Goal: Task Accomplishment & Management: Use online tool/utility

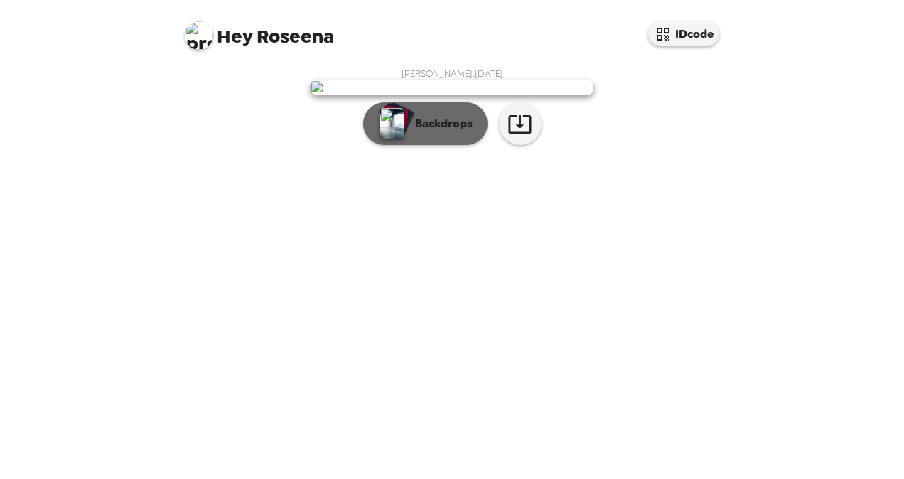
click at [414, 132] on p "Backdrops" at bounding box center [440, 123] width 65 height 17
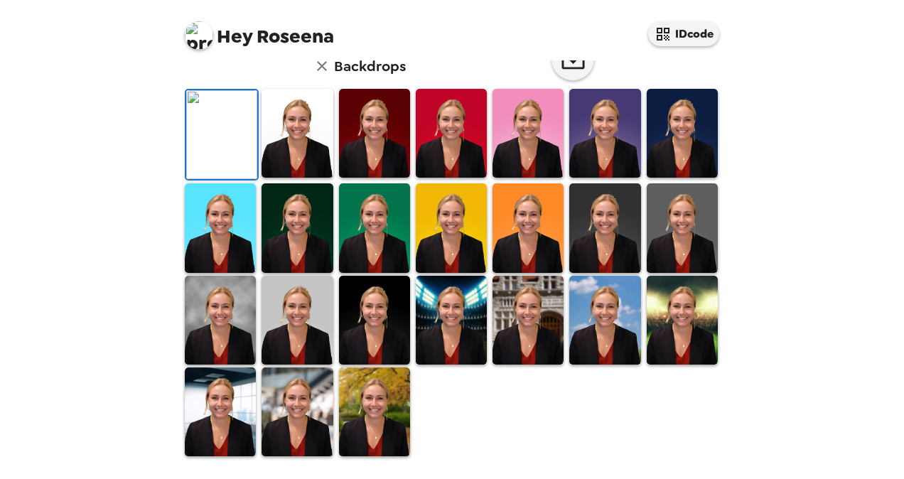
scroll to position [382, 0]
click at [288, 325] on img at bounding box center [297, 320] width 71 height 89
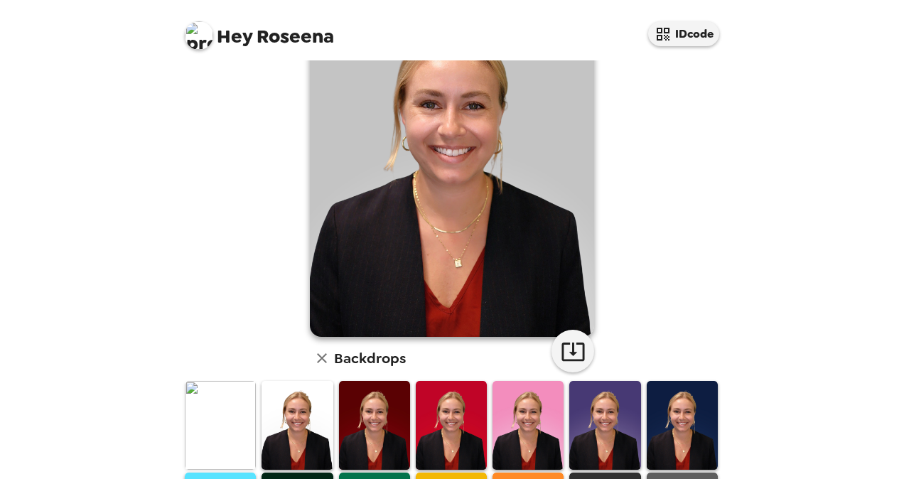
scroll to position [0, 0]
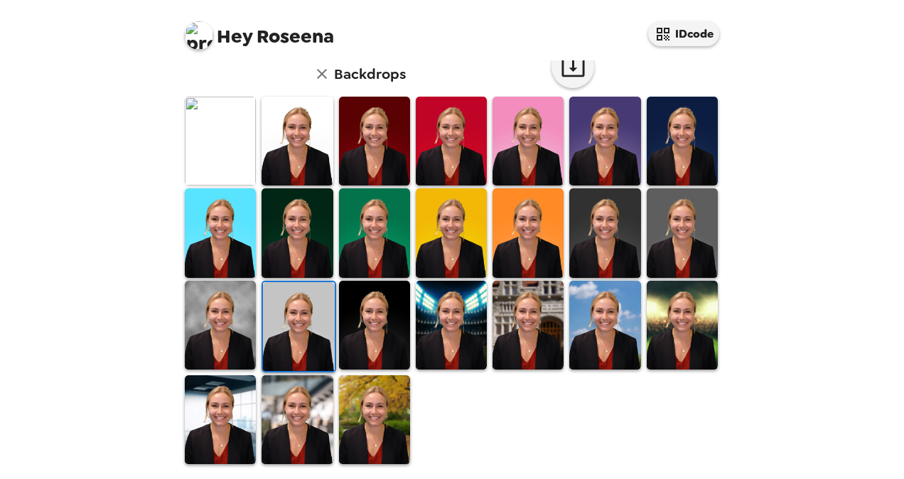
click at [235, 324] on img at bounding box center [220, 325] width 71 height 89
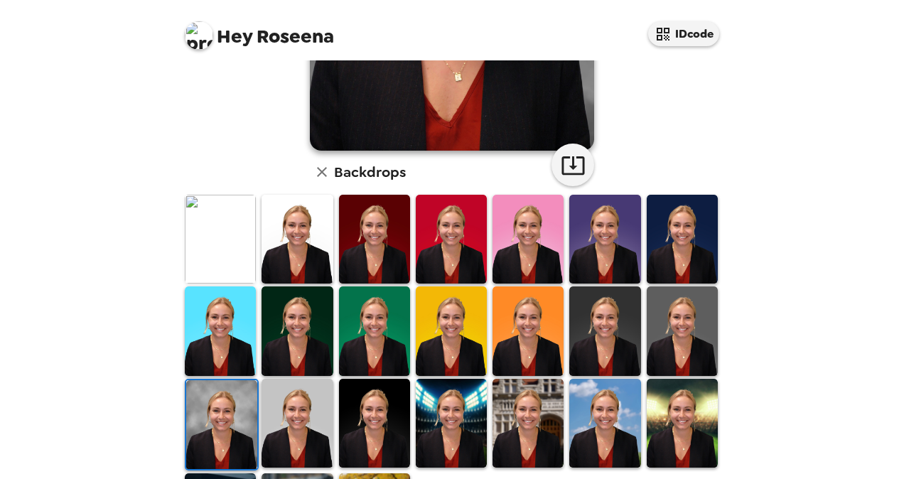
scroll to position [382, 0]
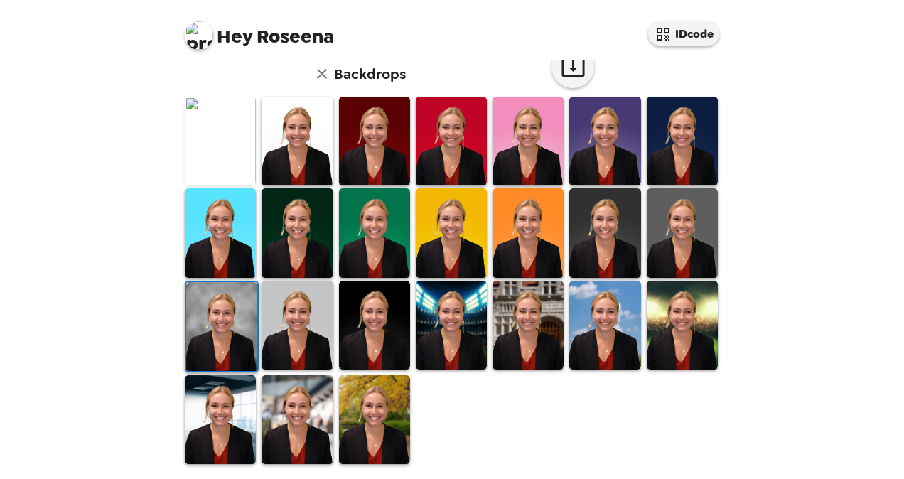
click at [662, 212] on img at bounding box center [682, 232] width 71 height 89
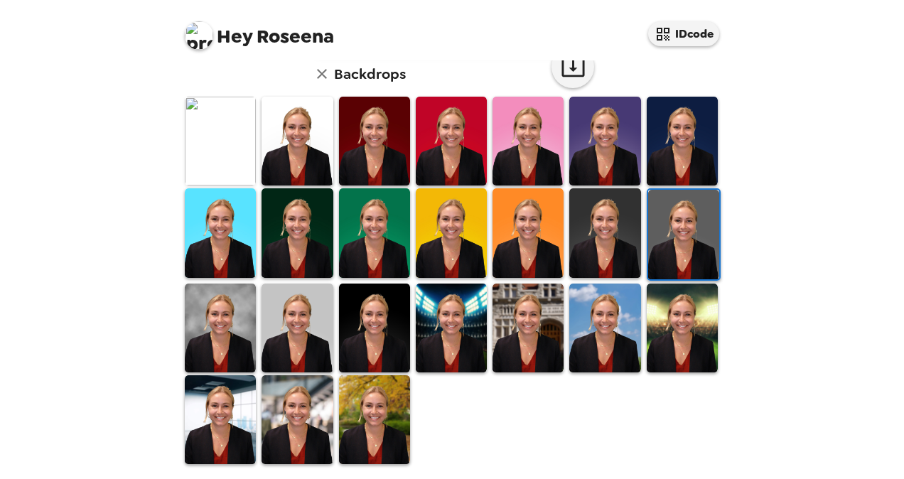
drag, startPoint x: 294, startPoint y: 320, endPoint x: 412, endPoint y: 300, distance: 119.7
click at [294, 320] on img at bounding box center [297, 328] width 71 height 89
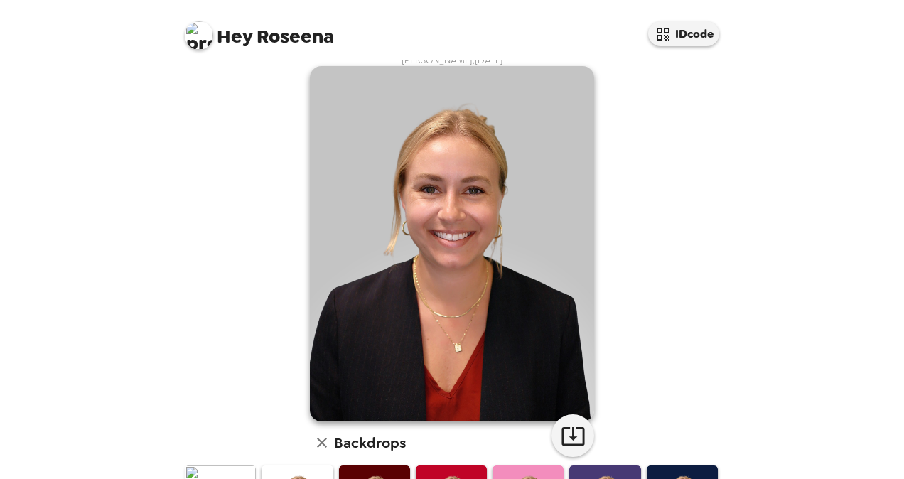
scroll to position [0, 0]
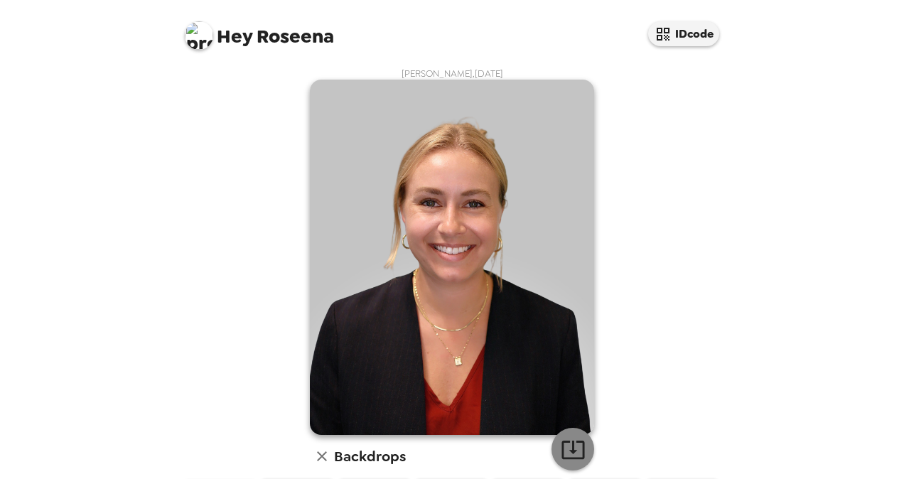
click at [572, 450] on icon "button" at bounding box center [573, 449] width 25 height 25
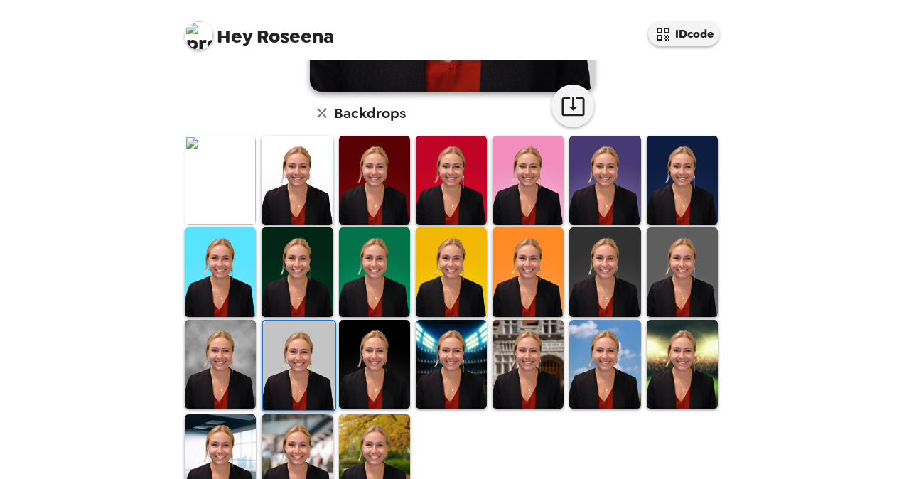
scroll to position [382, 0]
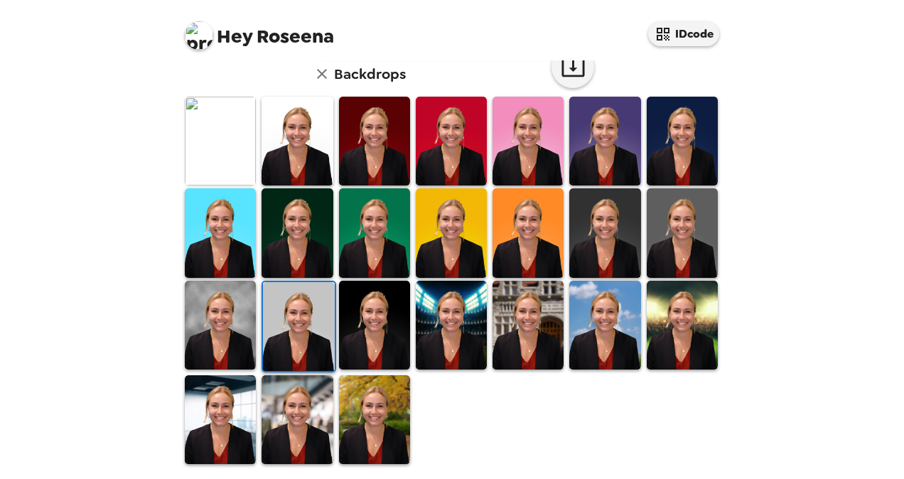
click at [390, 401] on img at bounding box center [374, 419] width 71 height 89
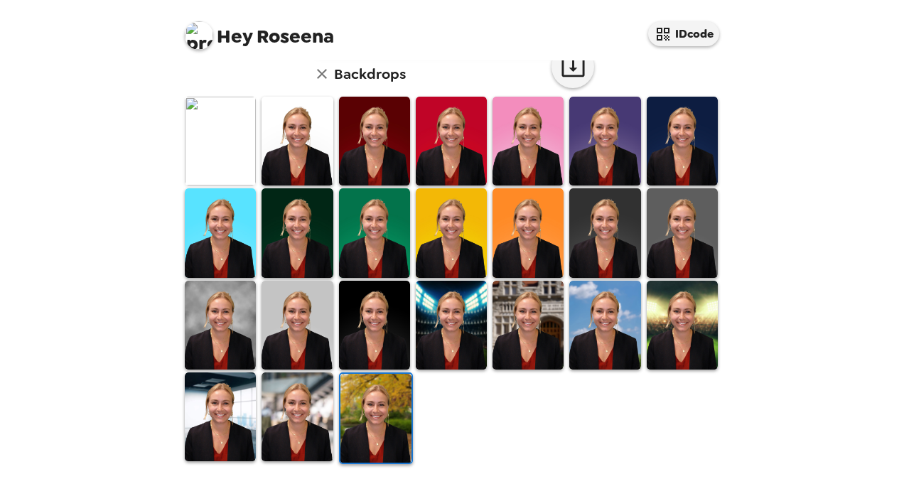
scroll to position [0, 0]
click at [680, 349] on img at bounding box center [682, 325] width 71 height 89
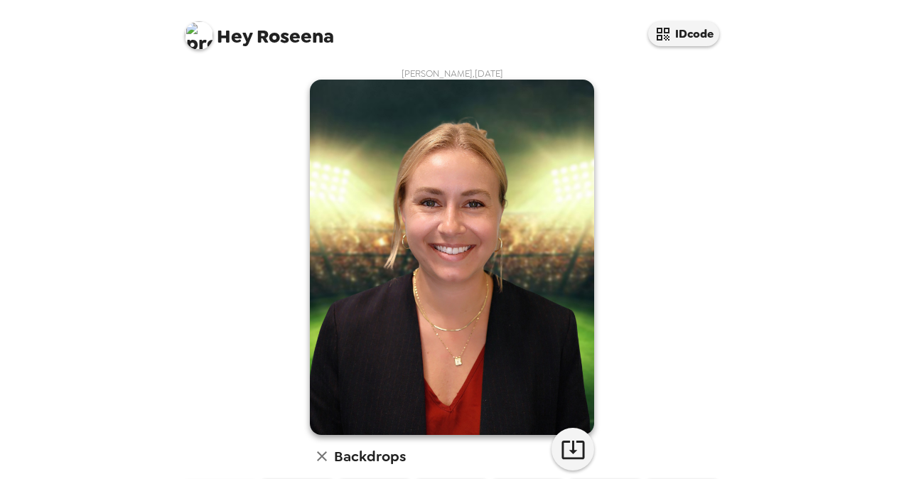
scroll to position [355, 0]
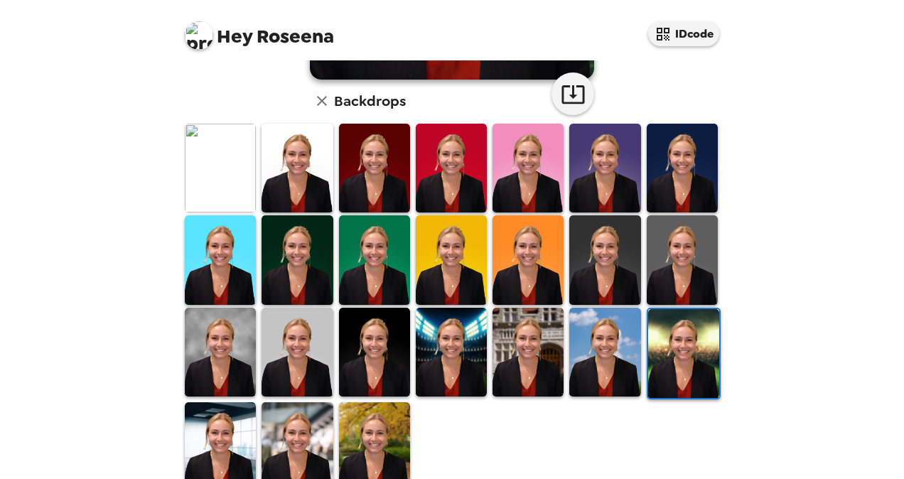
click at [307, 419] on img at bounding box center [297, 446] width 71 height 89
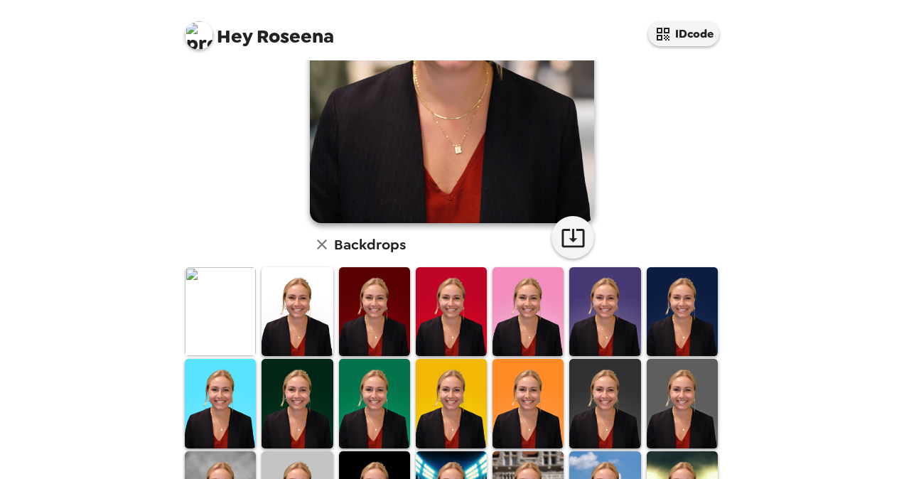
scroll to position [382, 0]
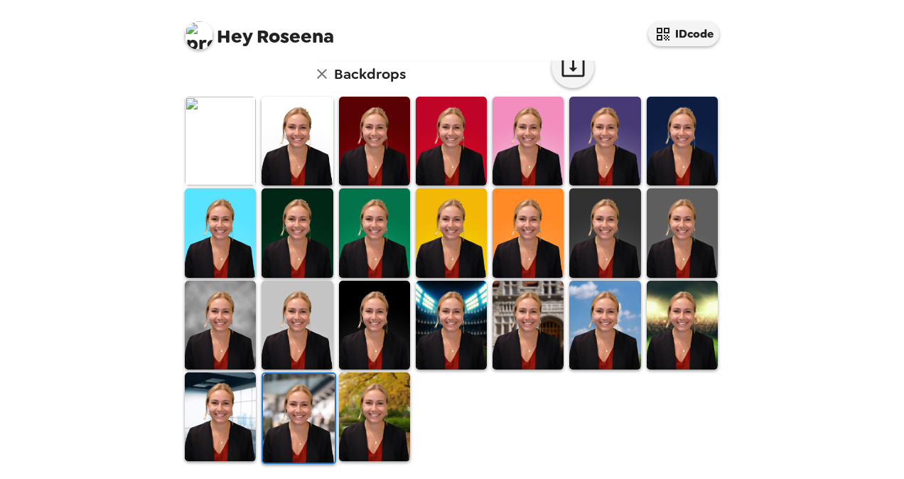
click at [215, 134] on img at bounding box center [220, 141] width 71 height 89
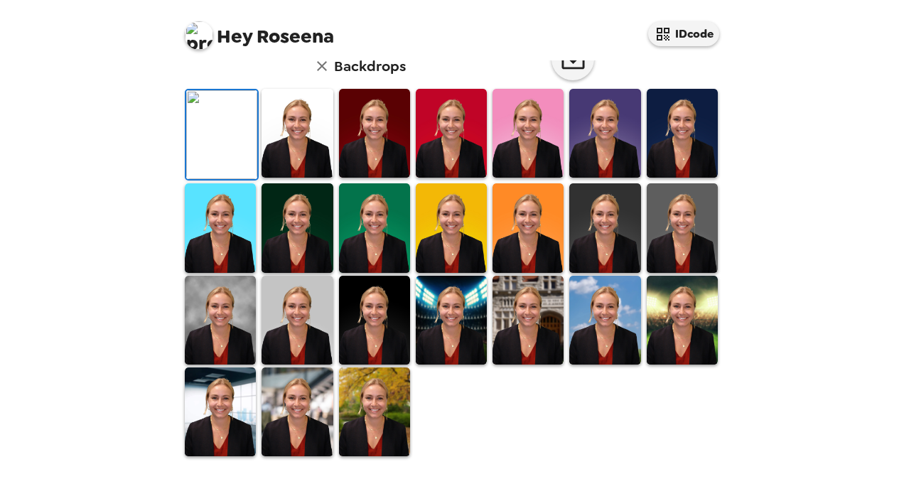
scroll to position [27, 0]
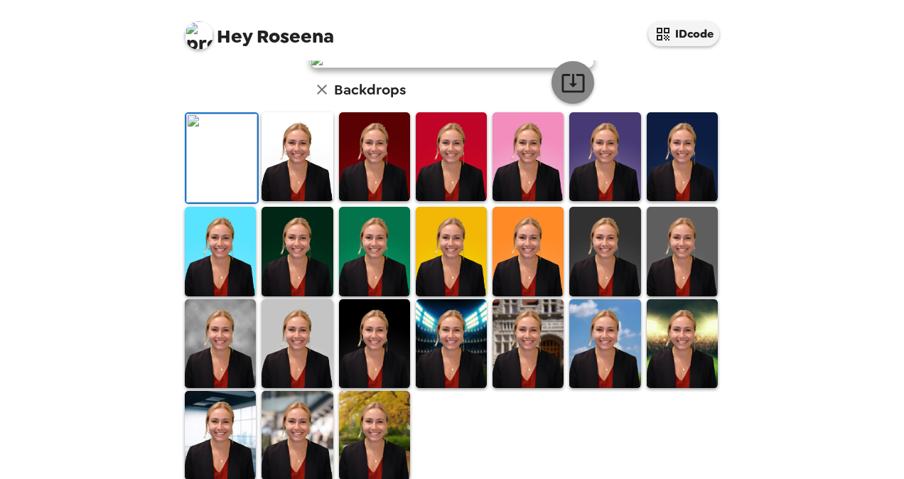
click at [567, 92] on icon "button" at bounding box center [573, 83] width 23 height 18
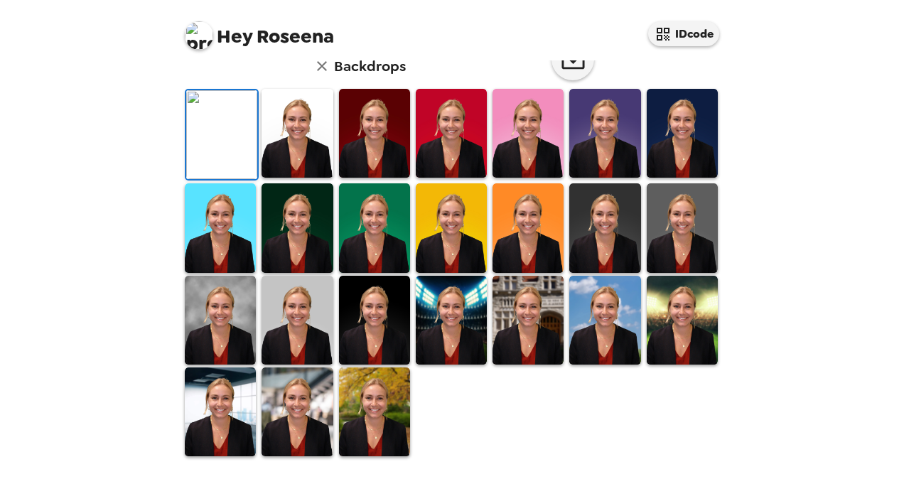
scroll to position [311, 0]
drag, startPoint x: 361, startPoint y: 208, endPoint x: 490, endPoint y: 273, distance: 144.0
click at [361, 178] on img at bounding box center [374, 133] width 71 height 89
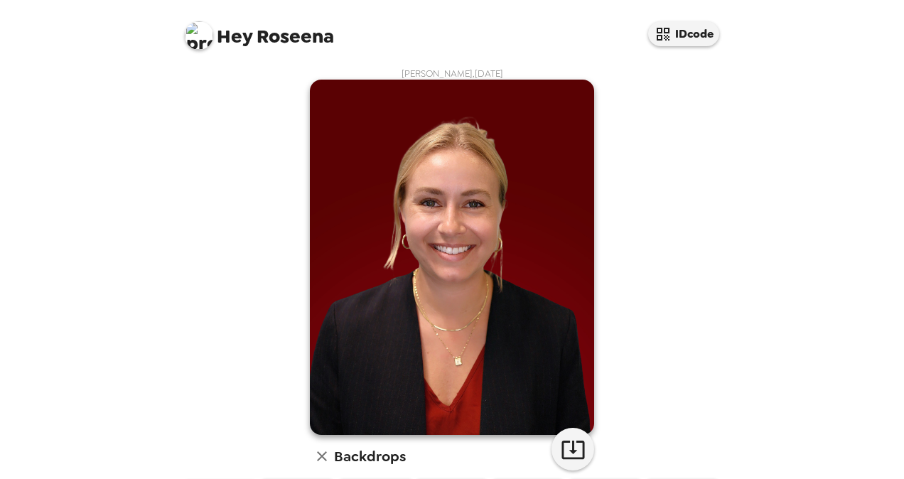
scroll to position [284, 0]
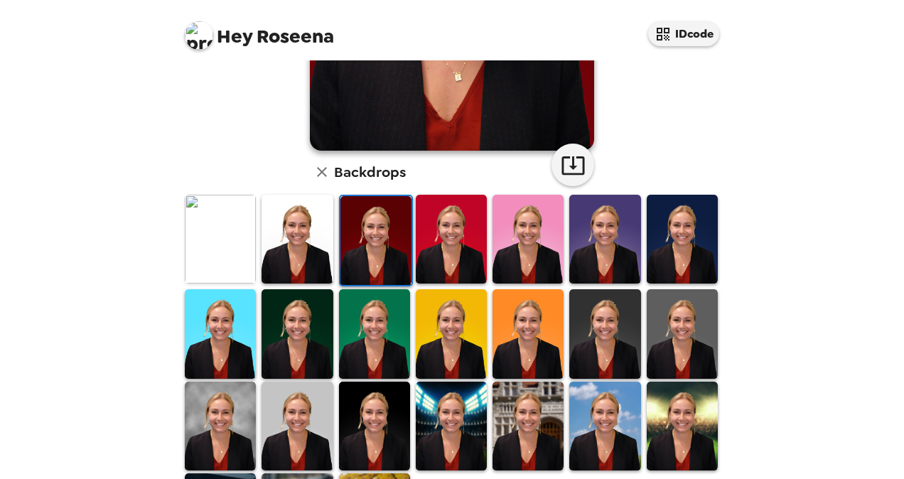
click at [269, 247] on img at bounding box center [297, 239] width 71 height 89
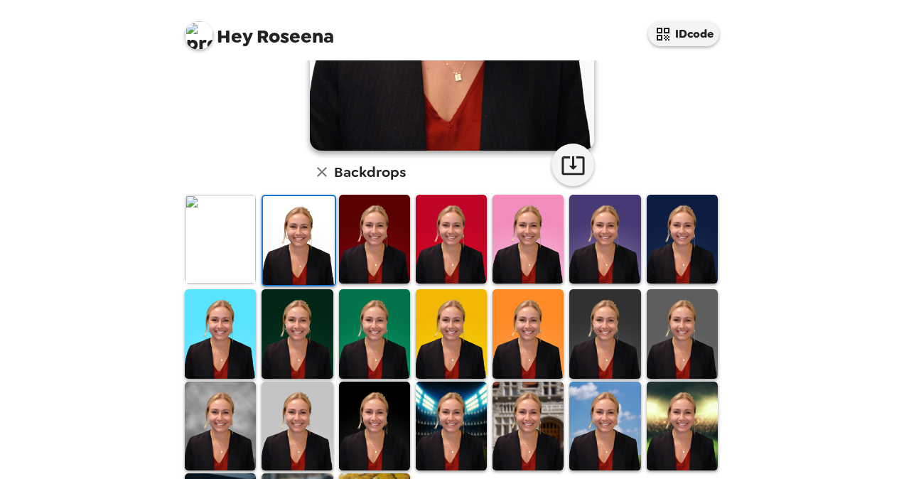
click at [460, 242] on img at bounding box center [451, 239] width 71 height 89
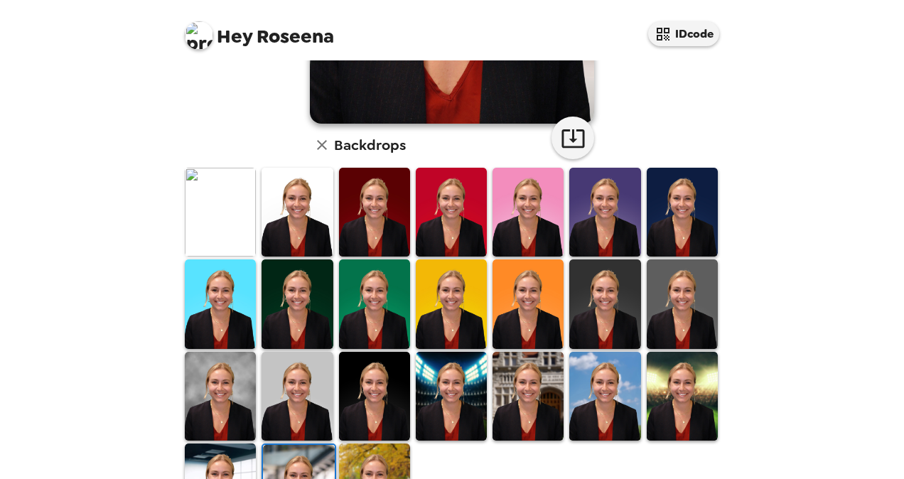
click at [294, 296] on img at bounding box center [297, 303] width 71 height 89
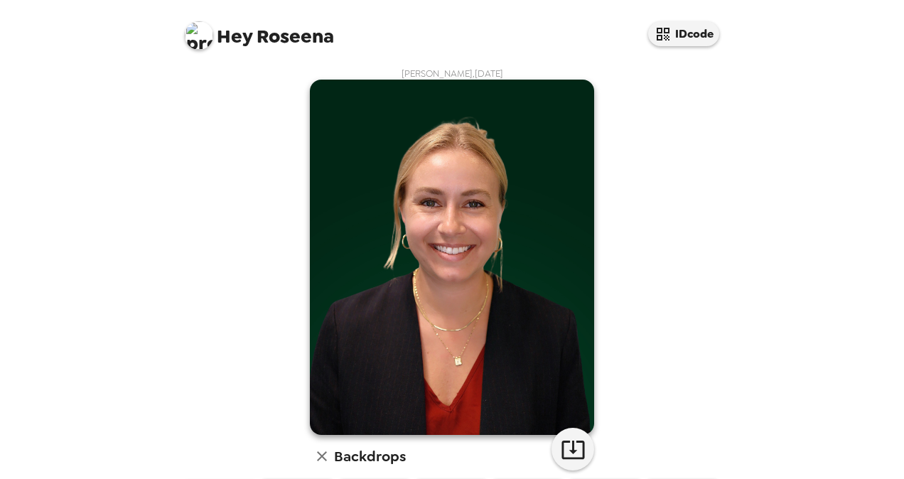
scroll to position [355, 0]
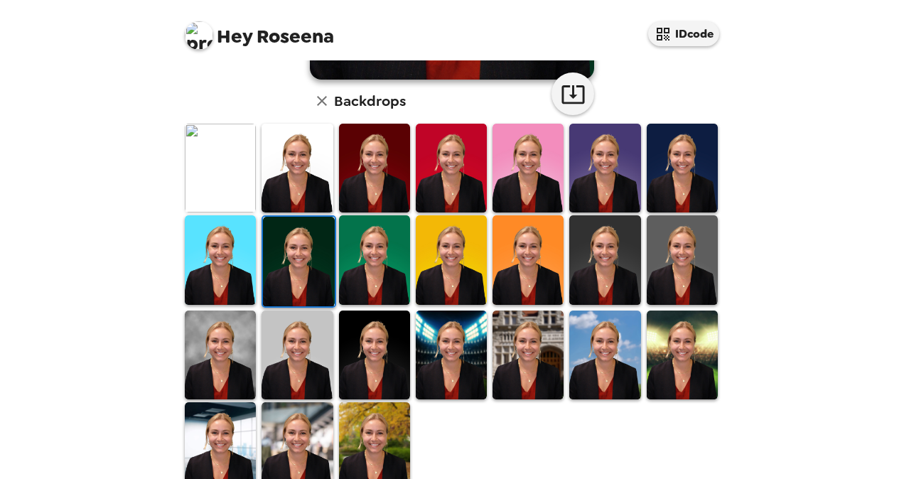
click at [386, 262] on img at bounding box center [374, 259] width 71 height 89
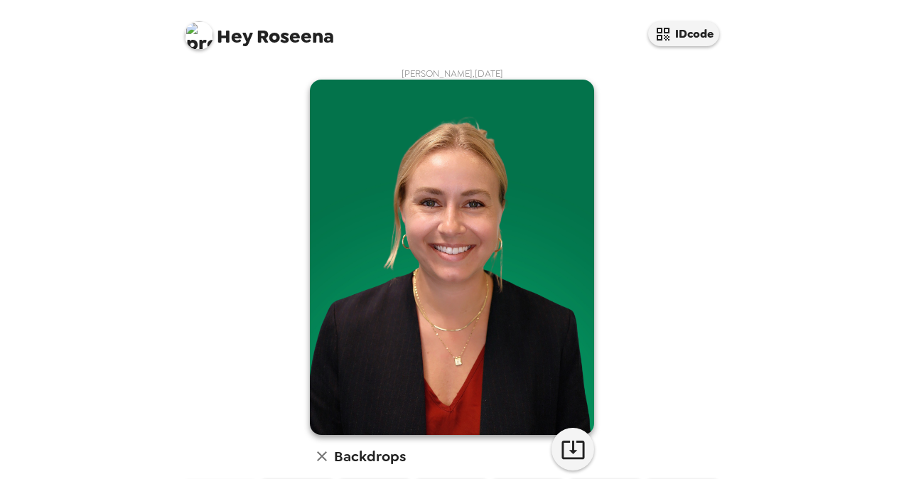
scroll to position [382, 0]
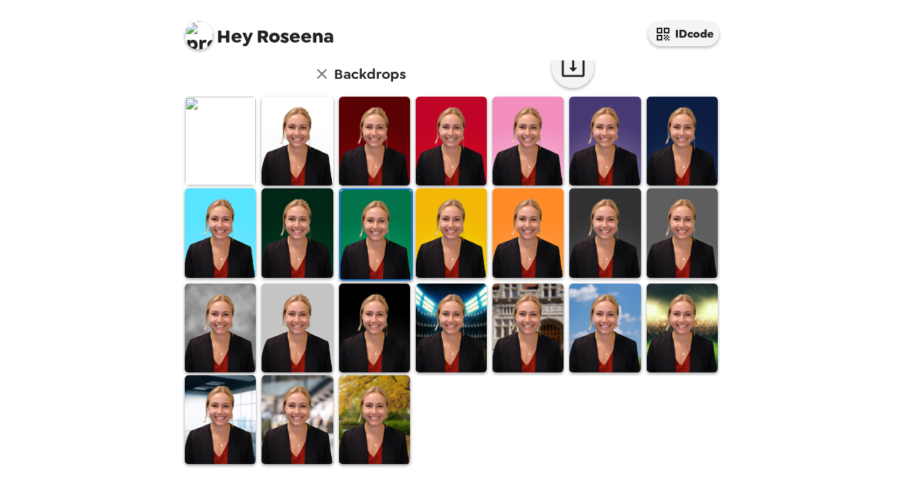
click at [591, 224] on img at bounding box center [604, 232] width 71 height 89
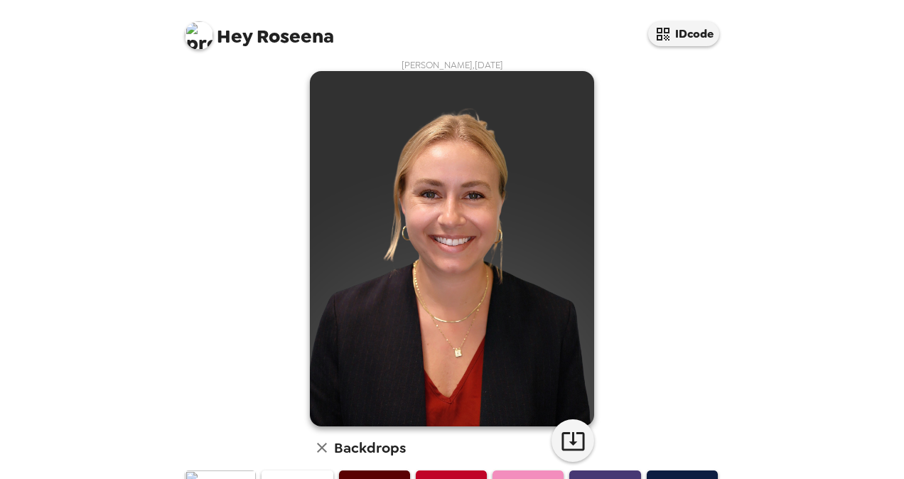
scroll to position [0, 0]
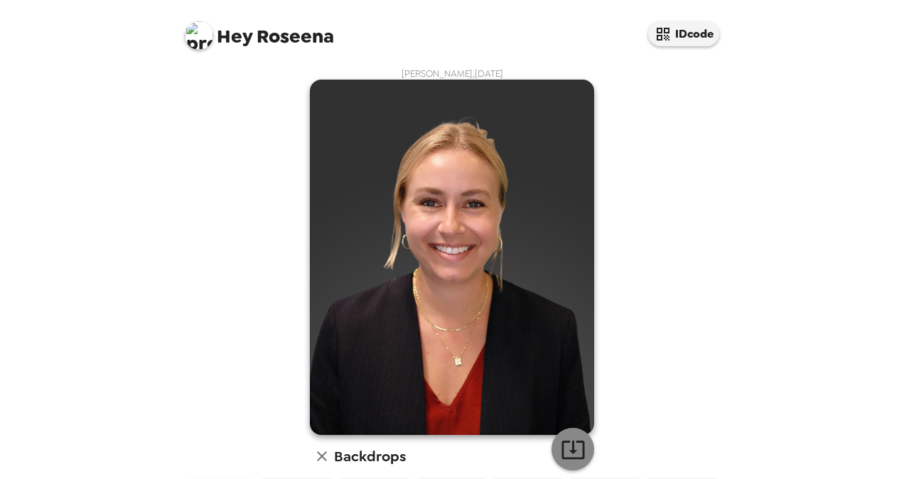
click at [561, 445] on icon "button" at bounding box center [573, 449] width 25 height 25
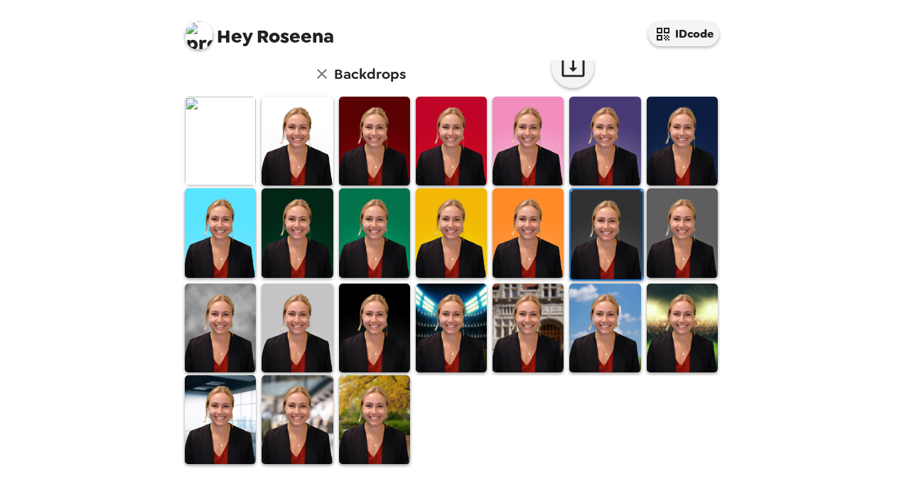
click at [373, 326] on img at bounding box center [374, 328] width 71 height 89
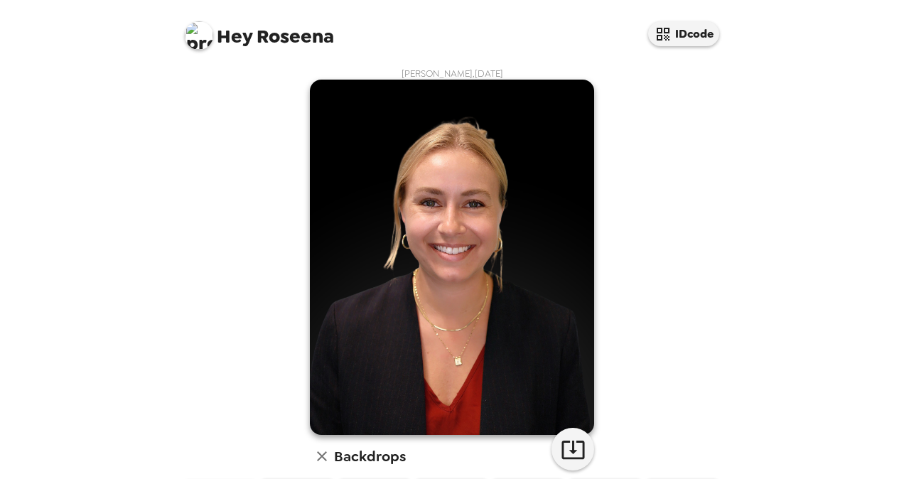
scroll to position [284, 0]
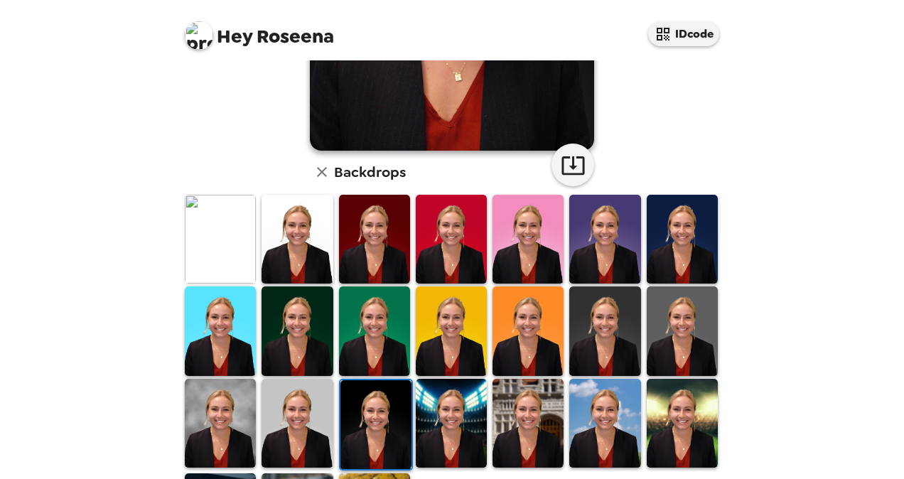
click at [441, 402] on img at bounding box center [451, 423] width 71 height 89
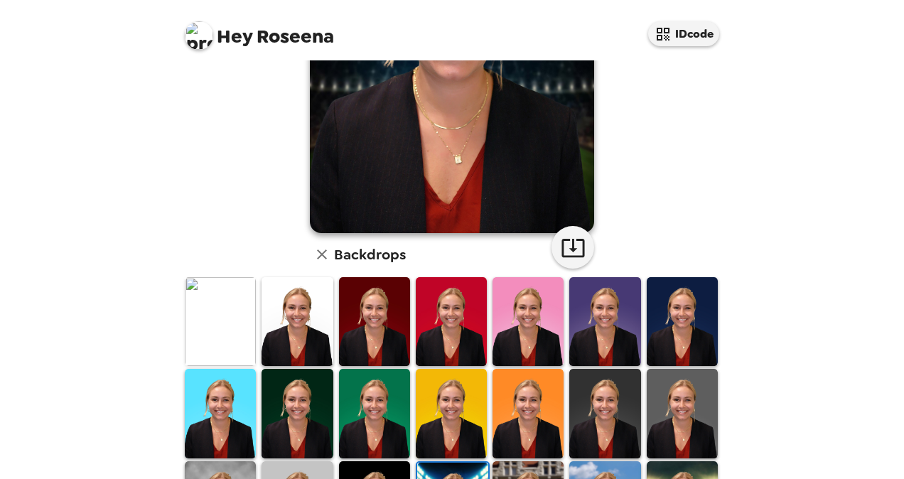
scroll to position [355, 0]
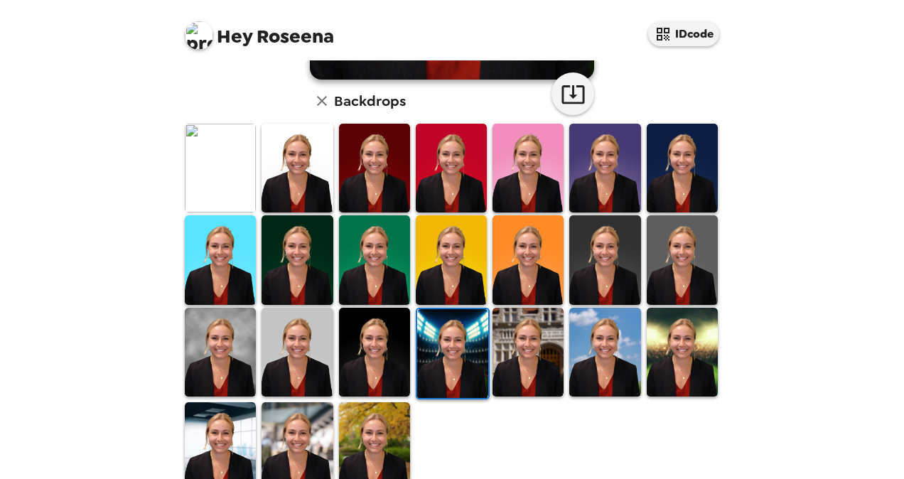
click at [530, 360] on img at bounding box center [528, 352] width 71 height 89
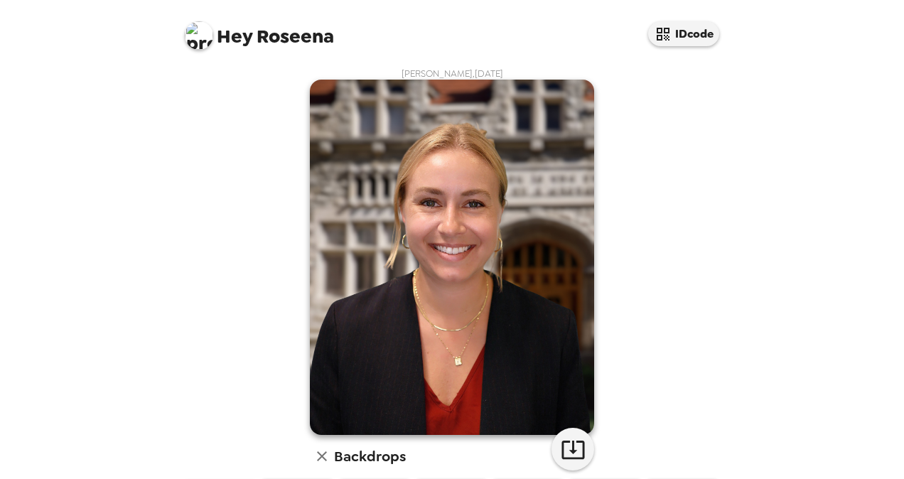
scroll to position [284, 0]
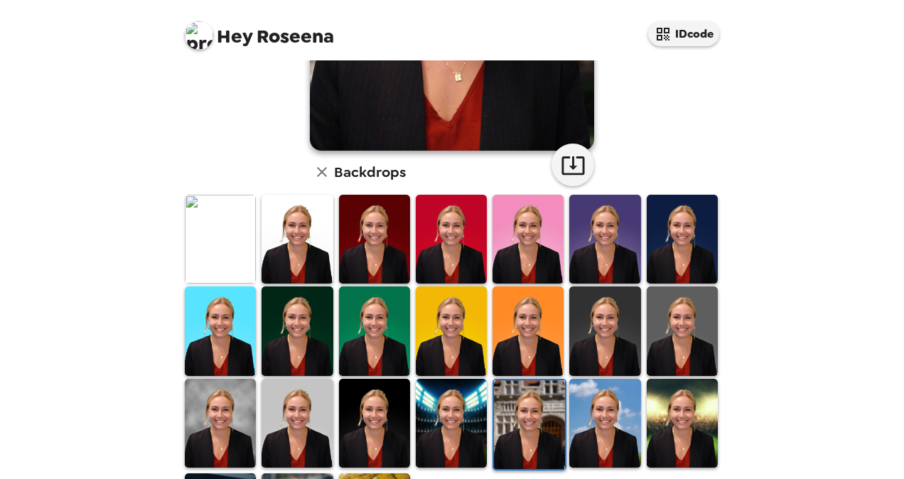
click at [616, 422] on img at bounding box center [604, 423] width 71 height 89
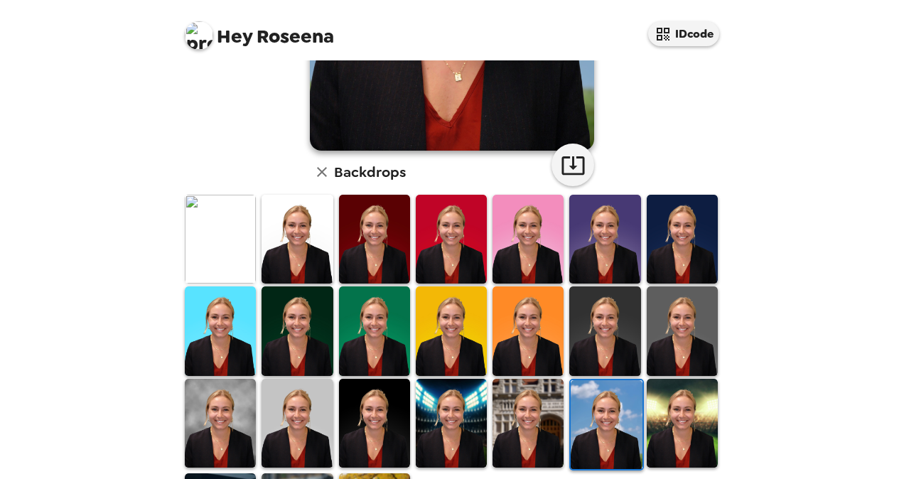
scroll to position [0, 0]
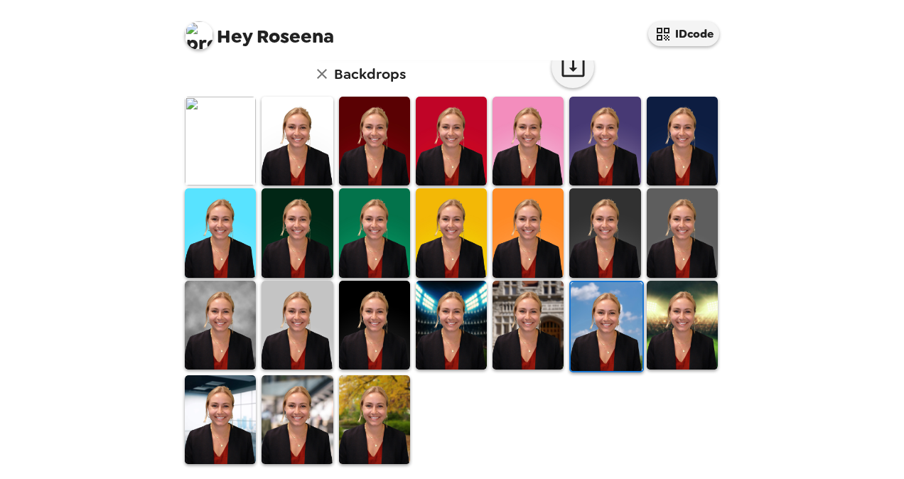
click at [218, 331] on img at bounding box center [220, 325] width 71 height 89
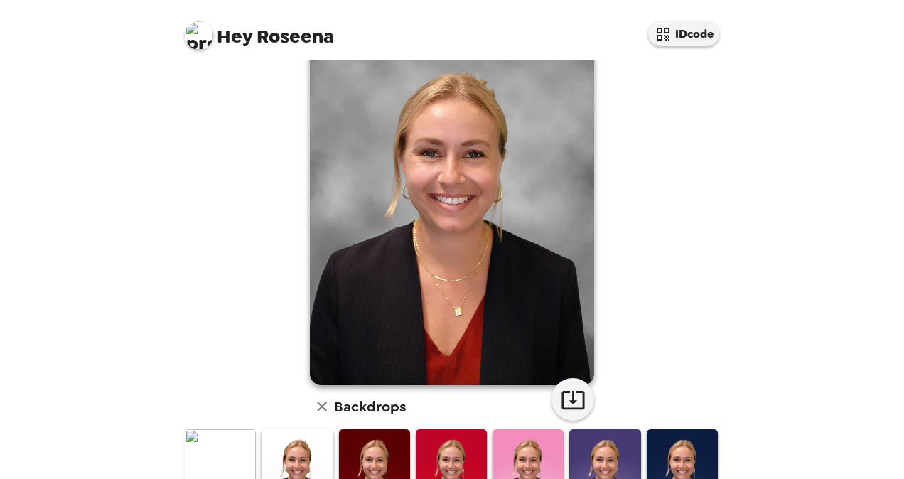
scroll to position [71, 0]
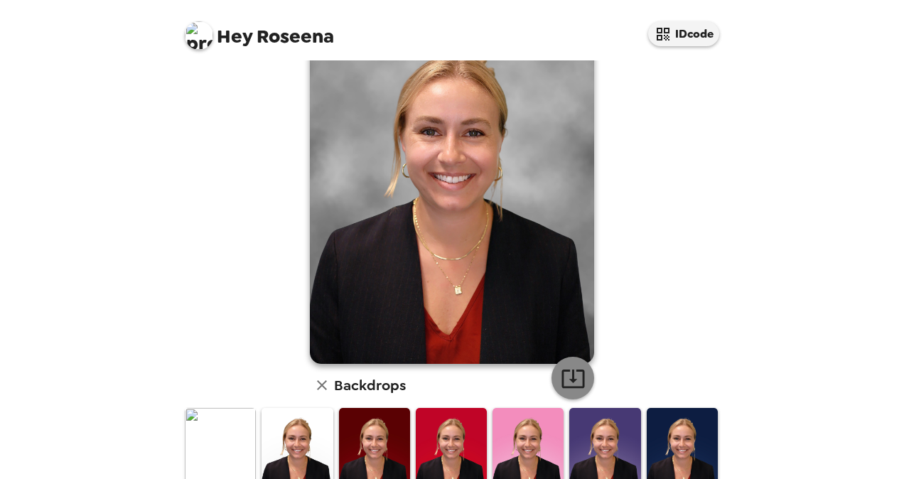
click at [563, 366] on icon "button" at bounding box center [573, 378] width 25 height 25
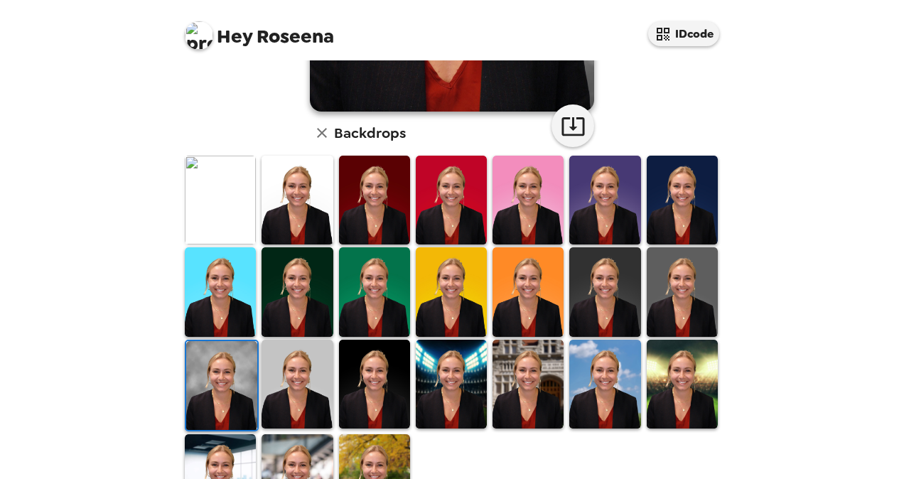
scroll to position [169, 0]
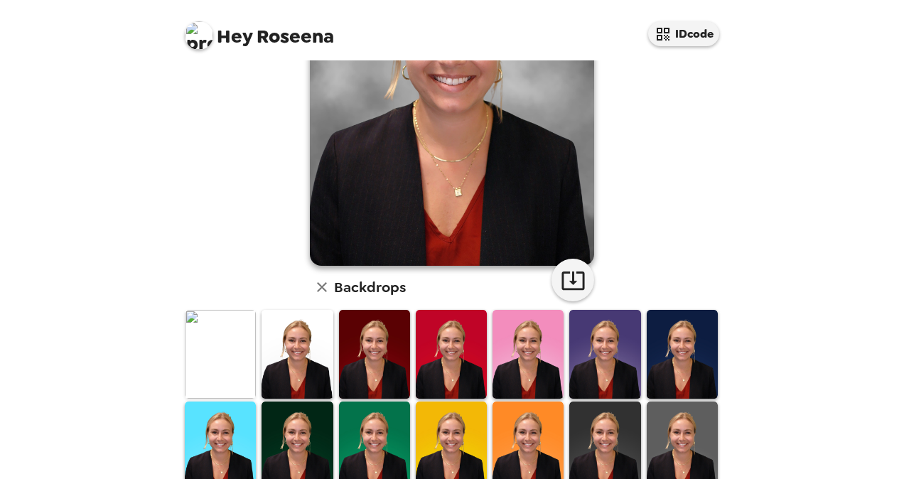
click at [678, 357] on img at bounding box center [682, 354] width 71 height 89
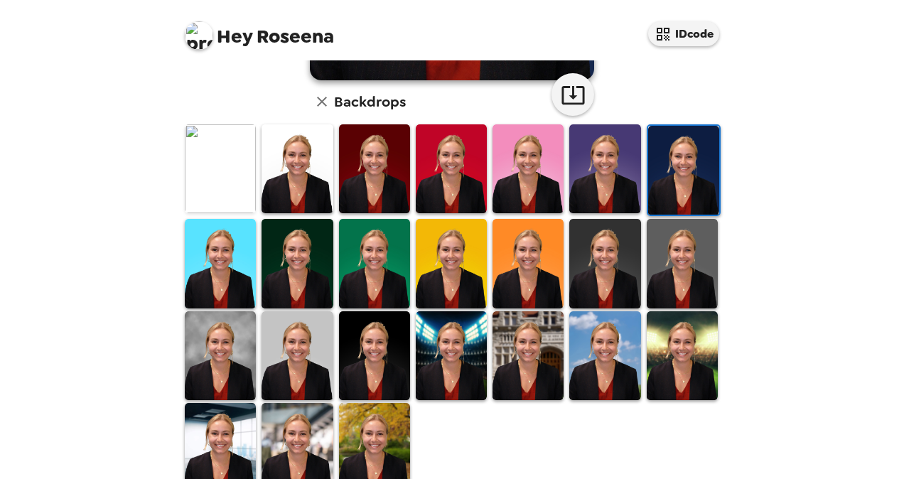
scroll to position [355, 0]
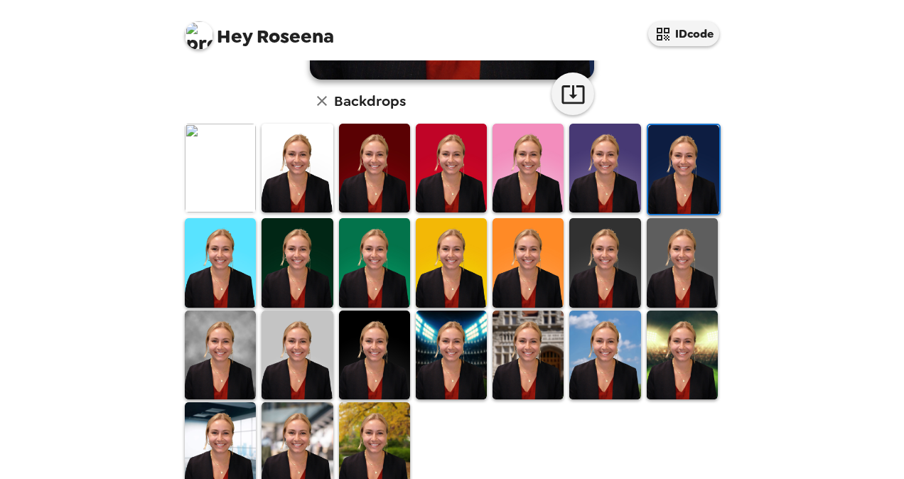
drag, startPoint x: 889, startPoint y: 67, endPoint x: 879, endPoint y: 50, distance: 19.8
click at [889, 67] on div "Hey Roseena IDcode Roseena Hardcastle , 09-23-2025 Backdrops" at bounding box center [452, 239] width 904 height 479
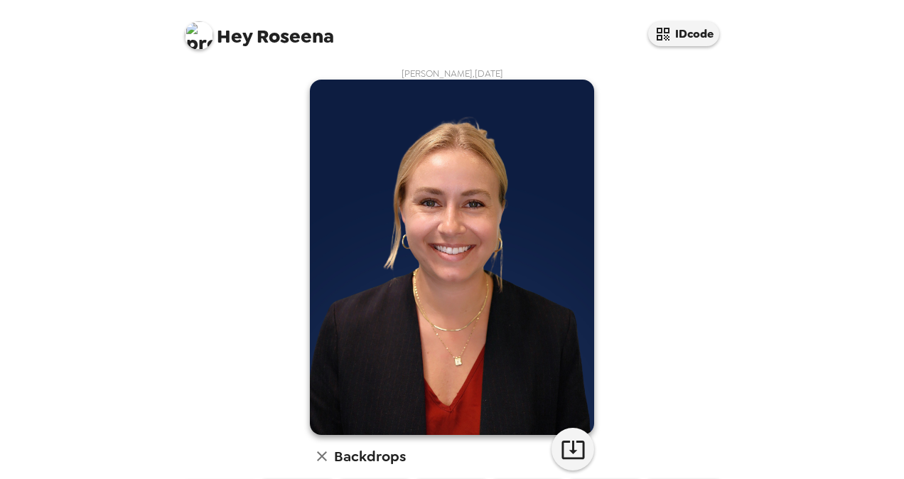
scroll to position [355, 0]
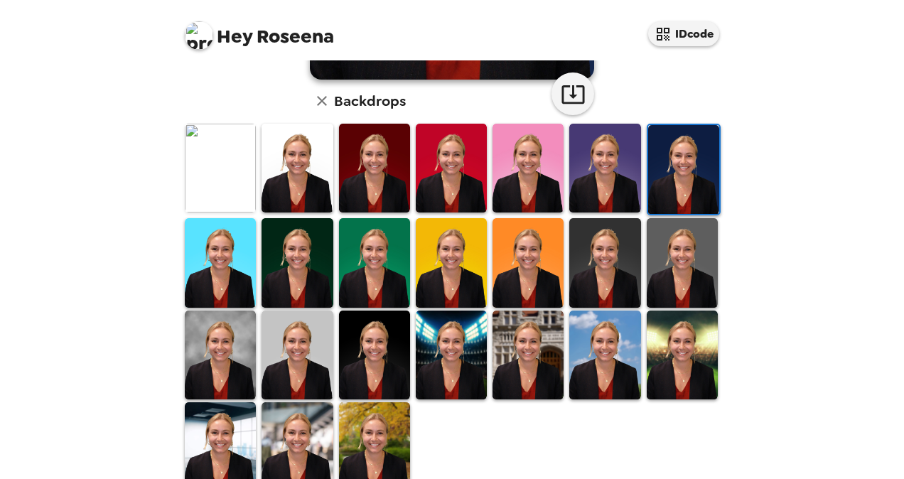
click at [829, 321] on div "Hey Roseena IDcode Roseena Hardcastle , 09-23-2025 Backdrops" at bounding box center [452, 239] width 904 height 479
